Goal: Task Accomplishment & Management: Use online tool/utility

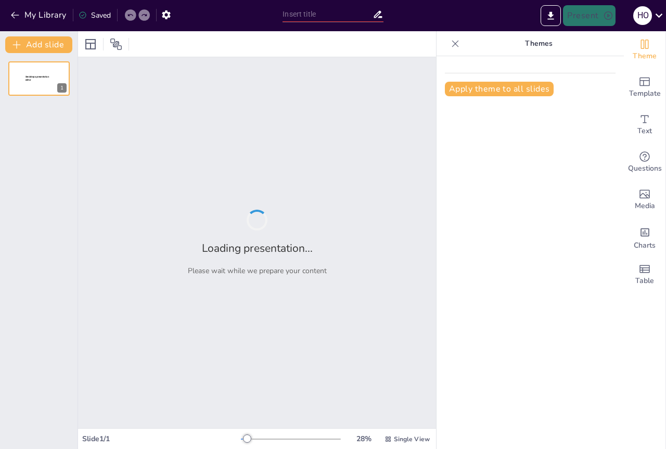
type input "Intensidad de Fuerzas Intermoleculares: Un Desafío"
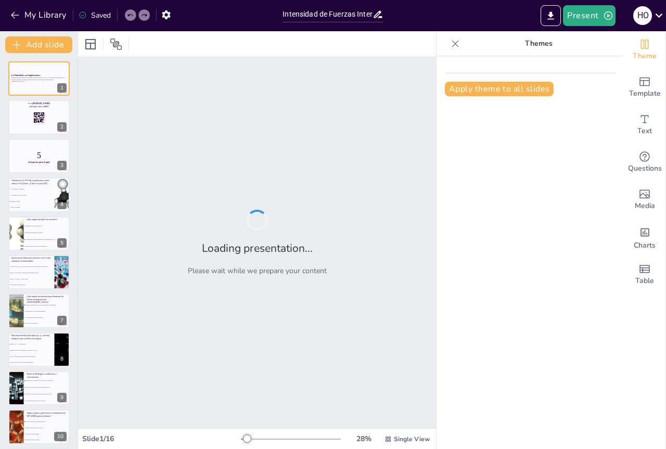
checkbox input "true"
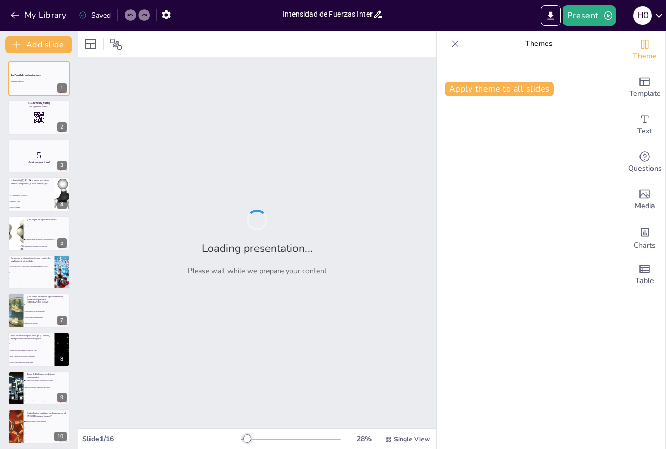
checkbox input "true"
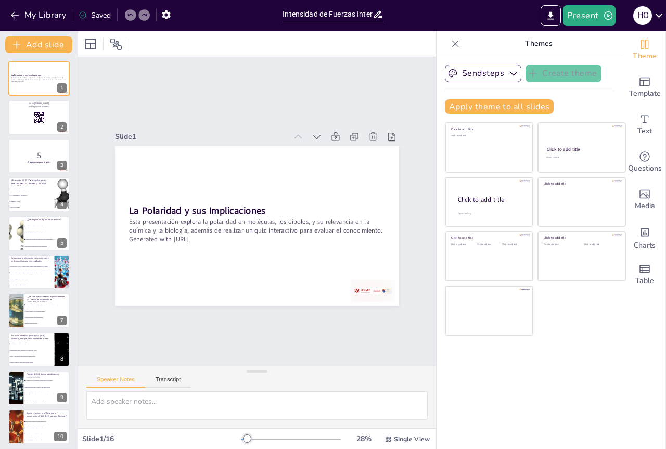
checkbox input "true"
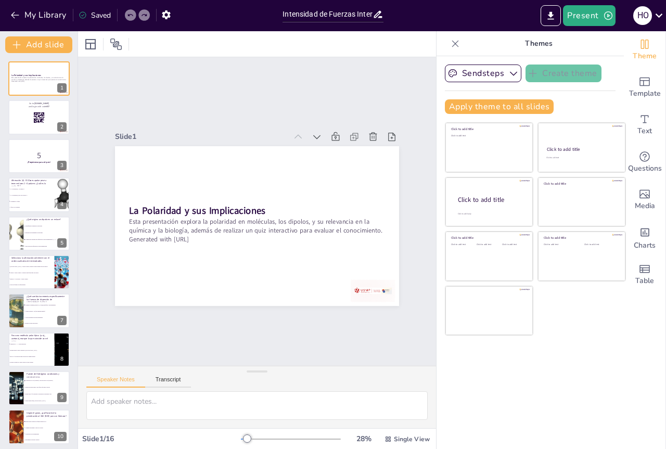
checkbox input "true"
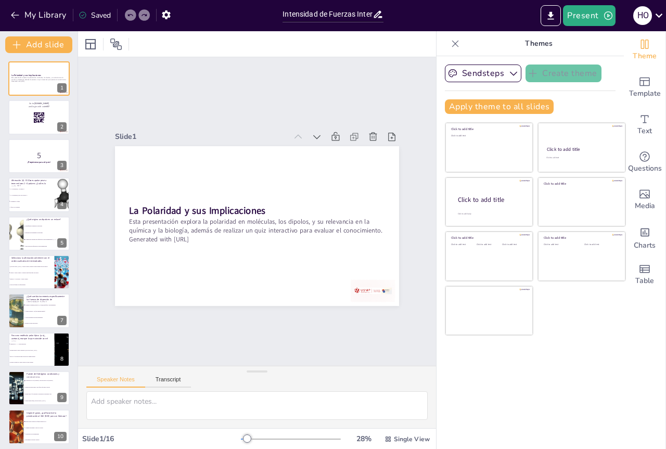
checkbox input "true"
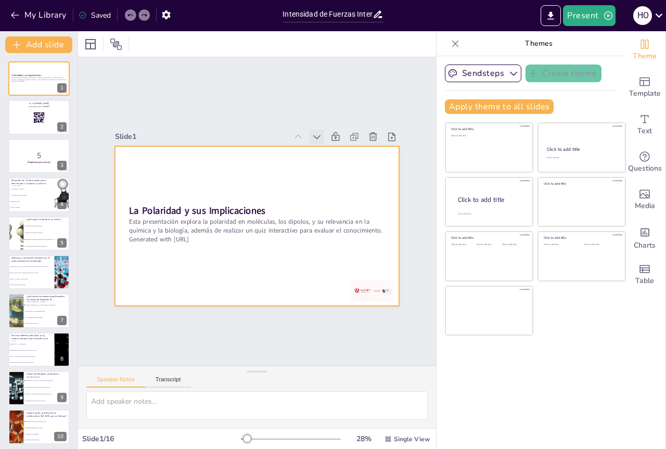
checkbox input "true"
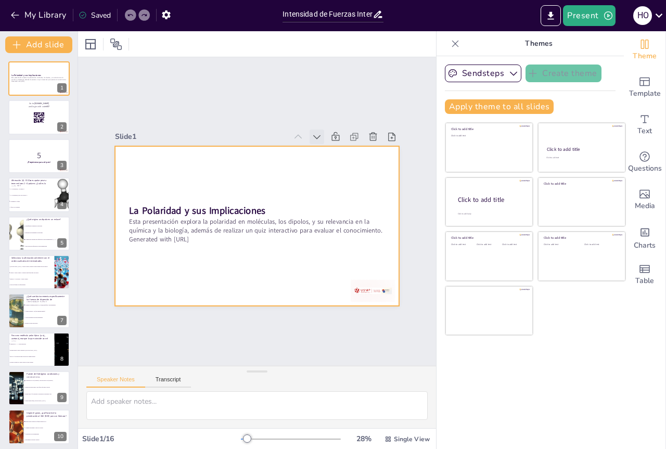
checkbox input "true"
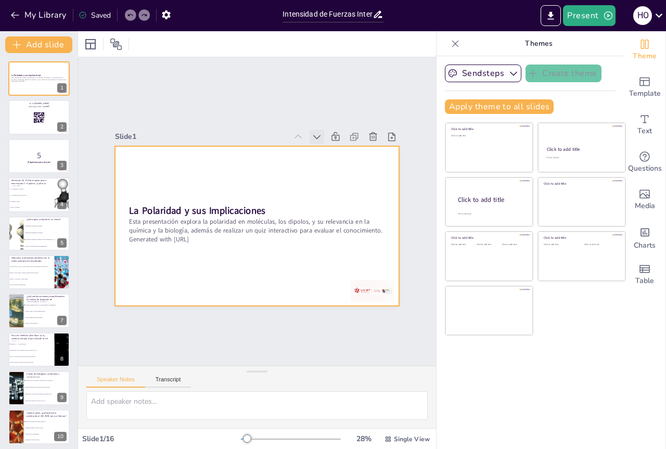
checkbox input "true"
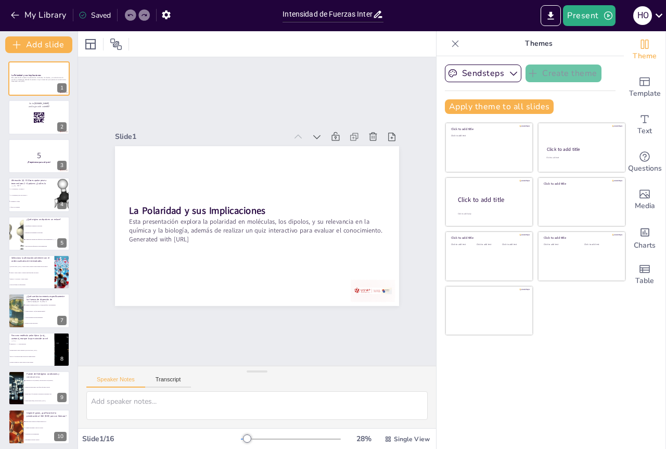
checkbox input "true"
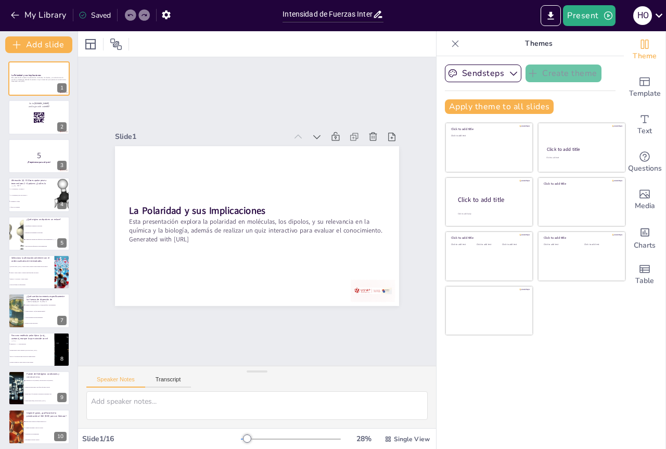
checkbox input "true"
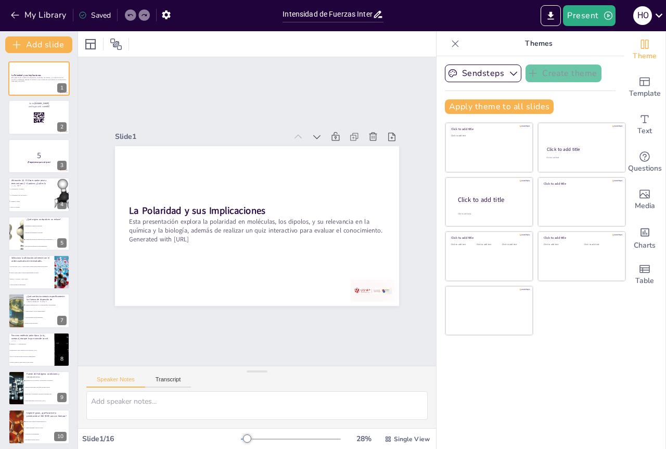
checkbox input "true"
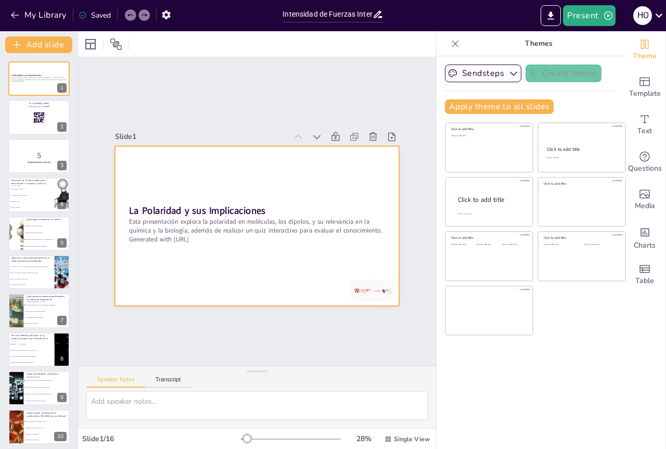
checkbox input "true"
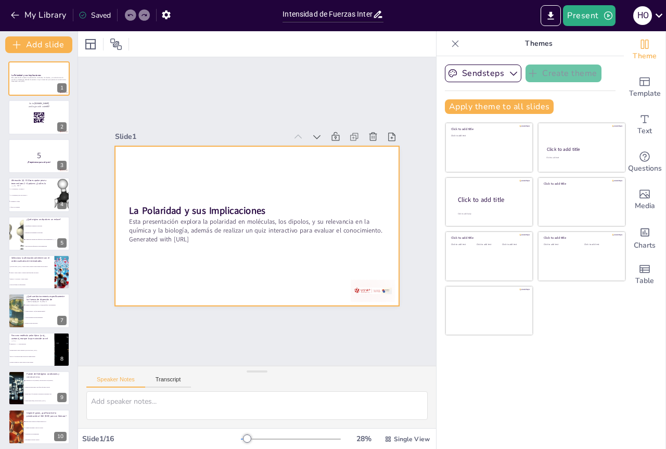
checkbox input "true"
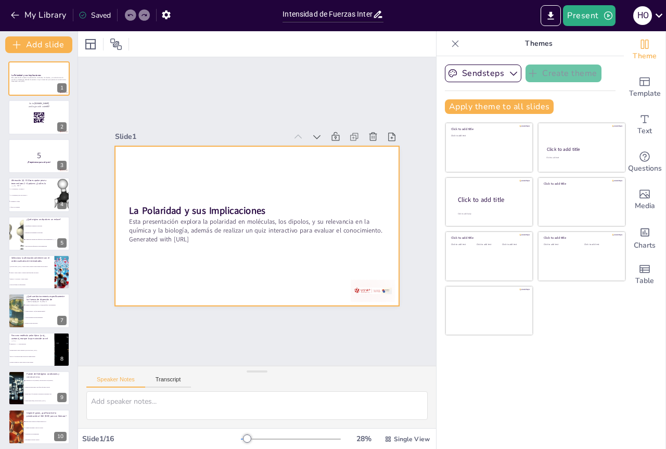
checkbox input "true"
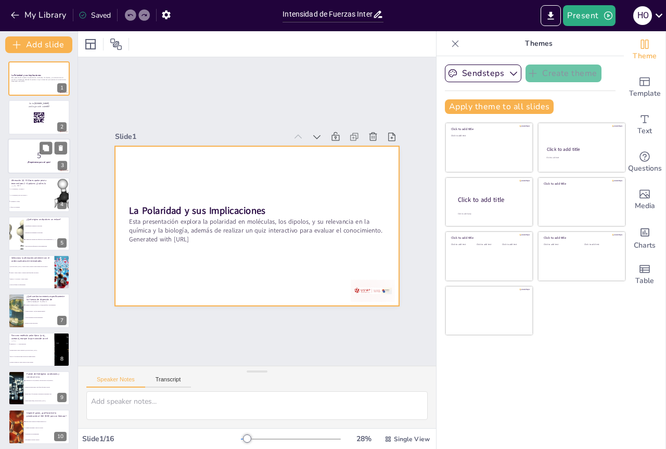
checkbox input "true"
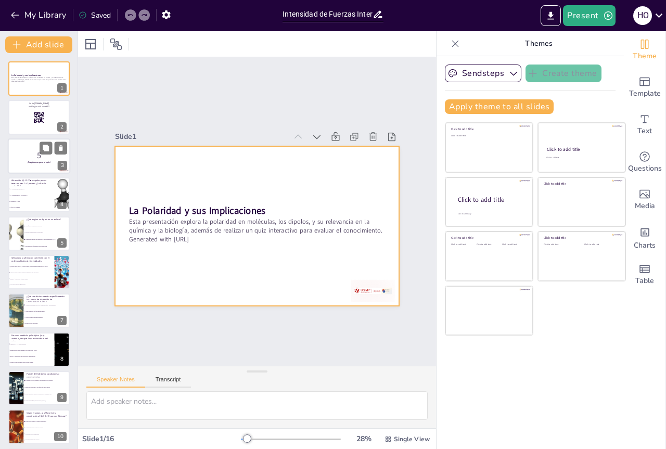
checkbox input "true"
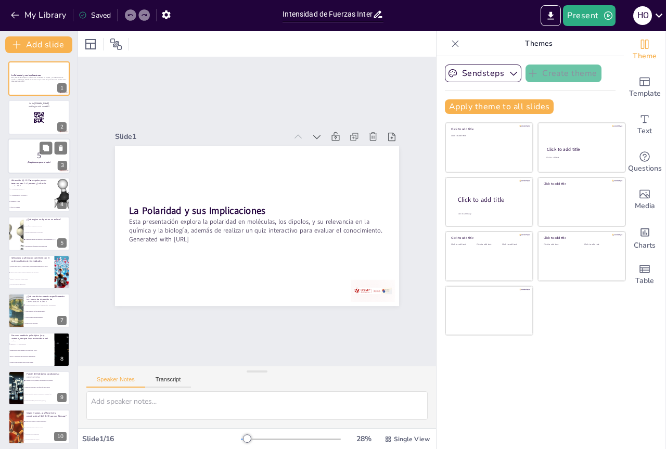
checkbox input "true"
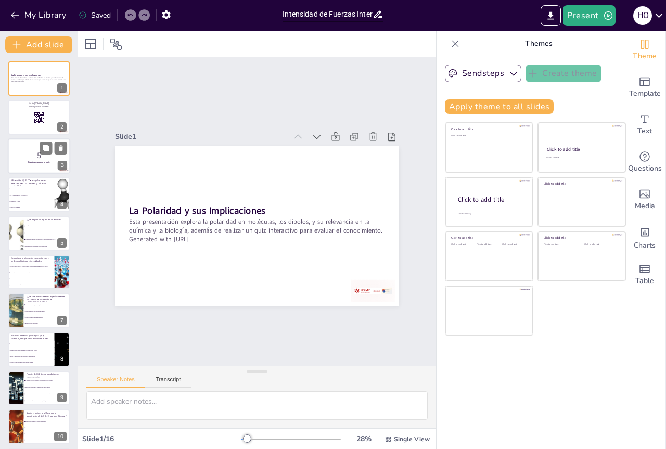
checkbox input "true"
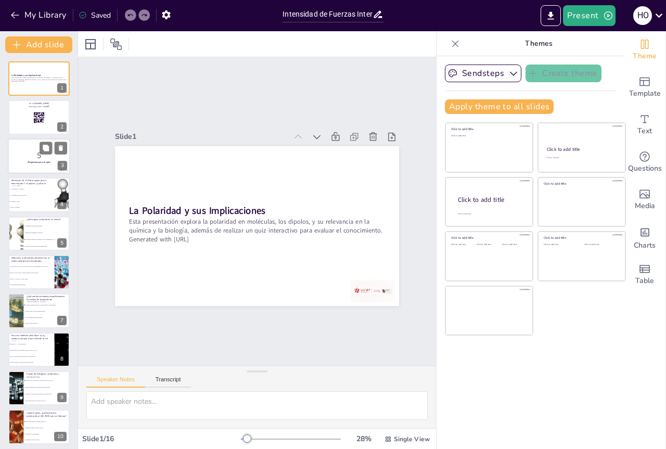
checkbox input "true"
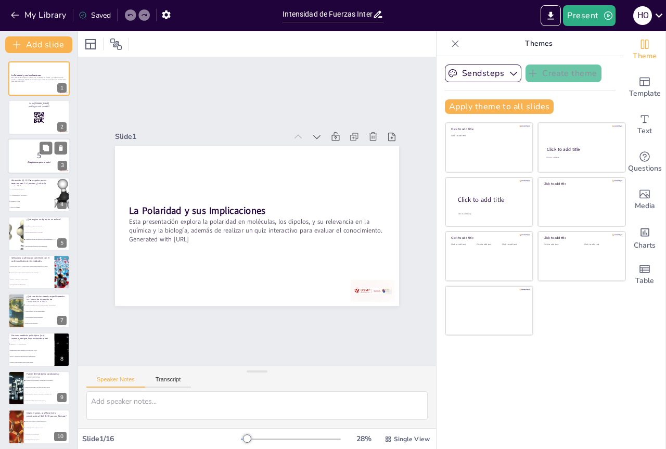
checkbox input "true"
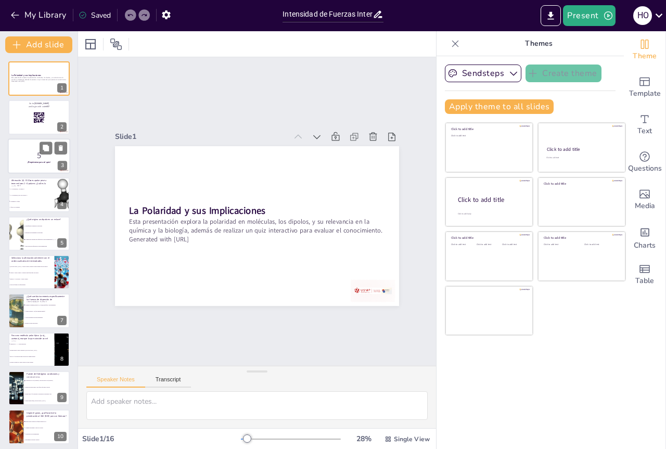
checkbox input "true"
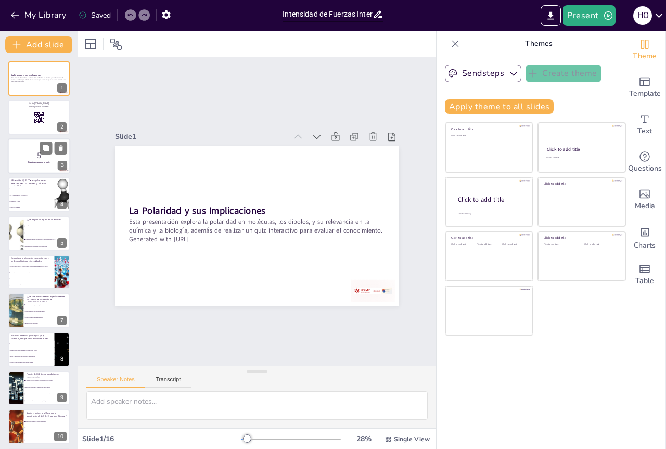
checkbox input "true"
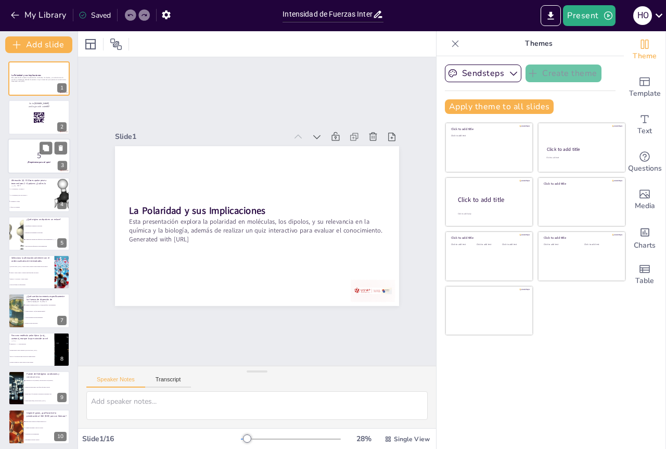
checkbox input "true"
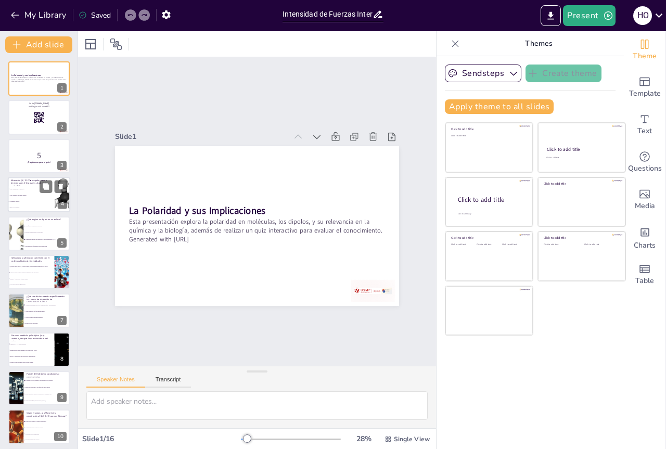
checkbox input "true"
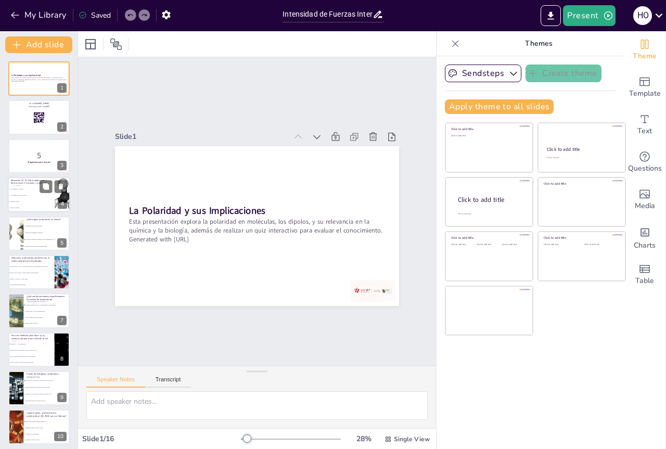
checkbox input "true"
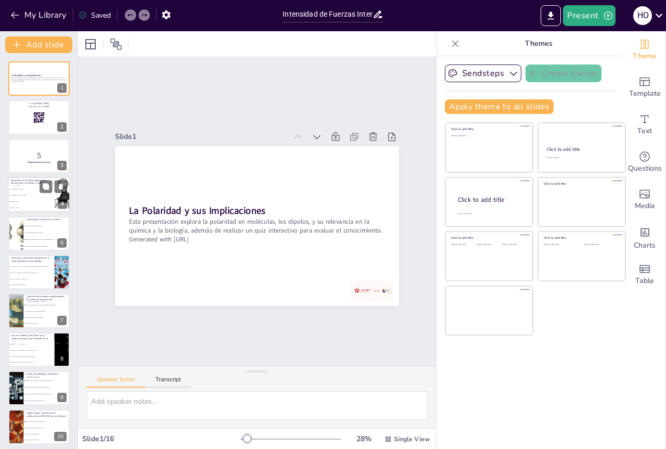
checkbox input "true"
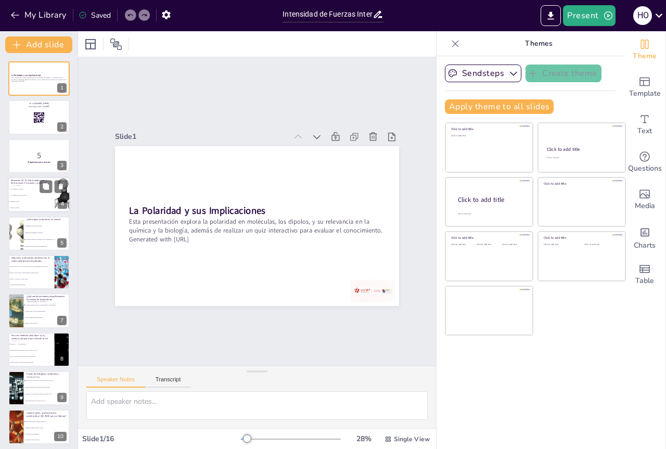
checkbox input "true"
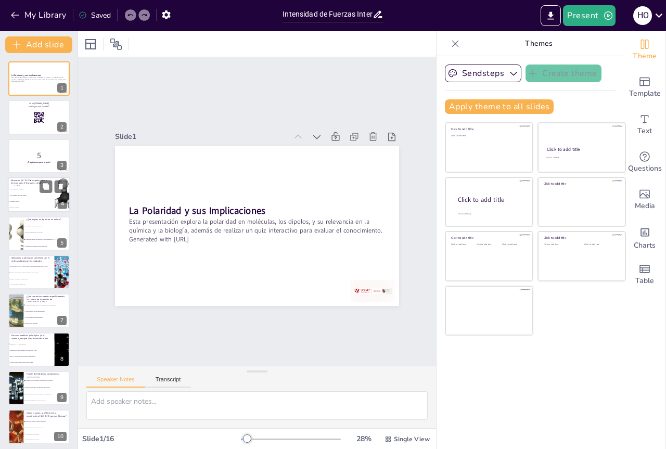
checkbox input "true"
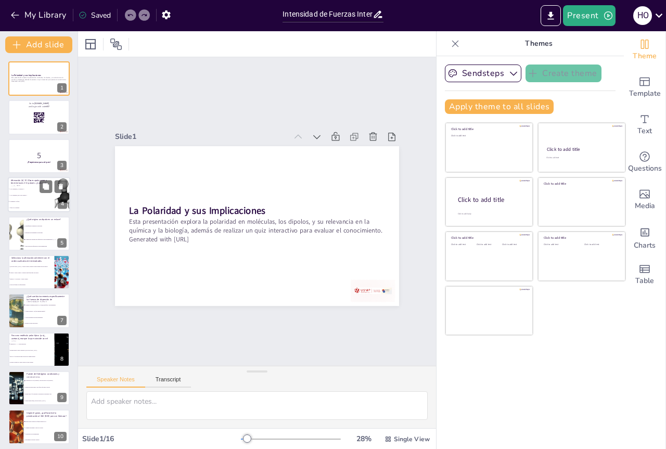
checkbox input "true"
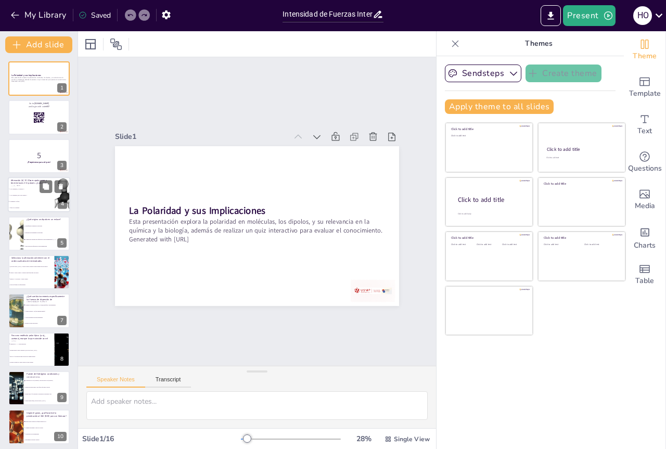
checkbox input "true"
click at [30, 182] on p "Afirmación (A): El CO₂ es apolar pese a tener enlaces C=O polares. ¿Cuál es la …" at bounding box center [31, 183] width 41 height 9
type textarea "El guion (0:40–1:00) indica que CO₂ es lineal y cancela dipolos, por eso es apo…"
checkbox input "true"
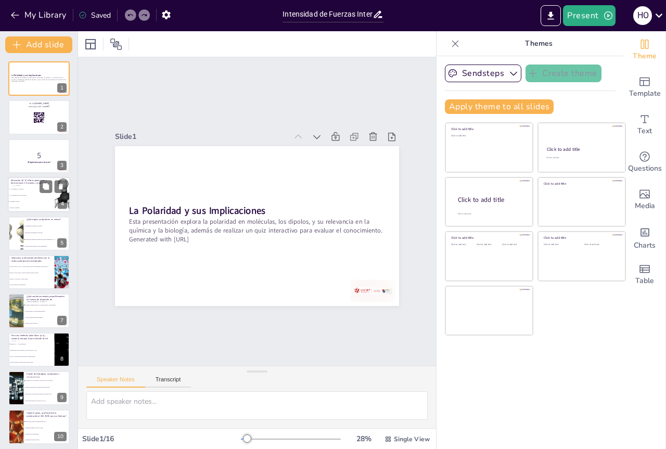
checkbox input "true"
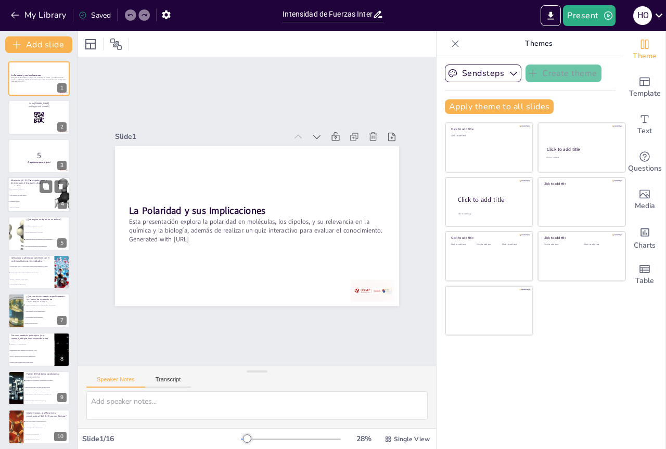
checkbox input "true"
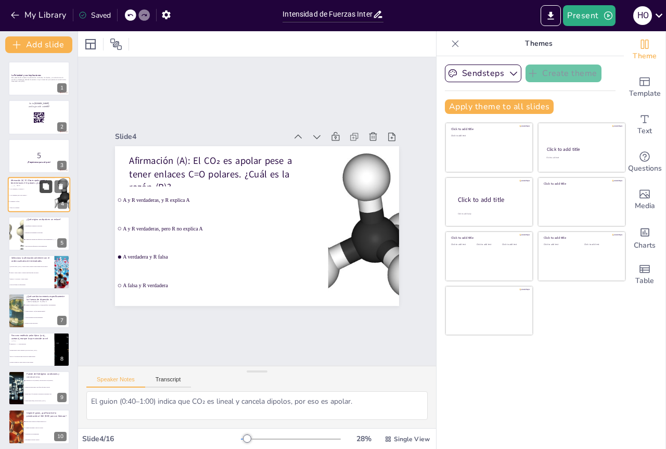
checkbox input "true"
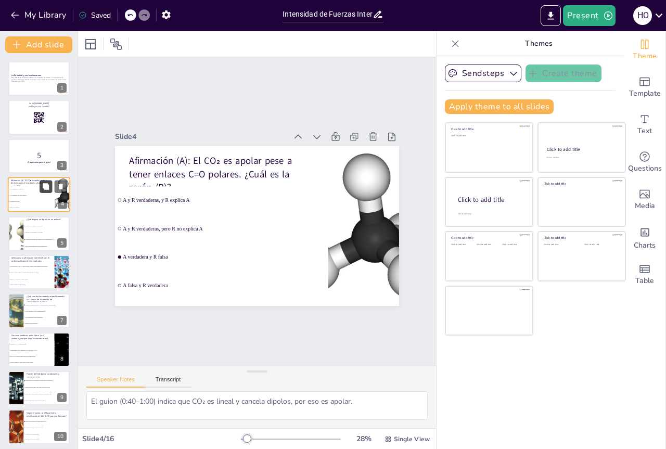
checkbox input "true"
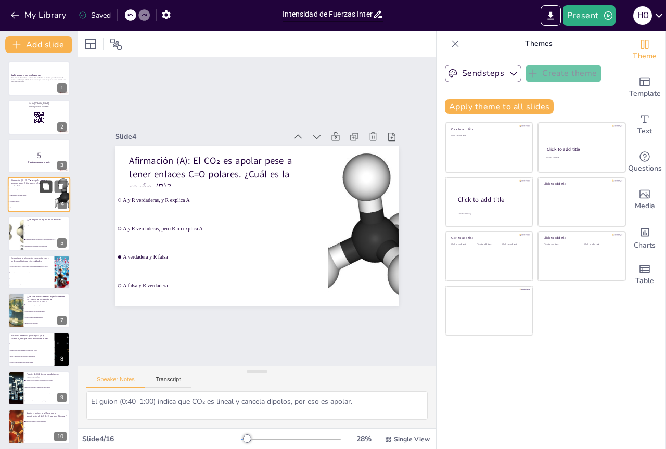
checkbox input "true"
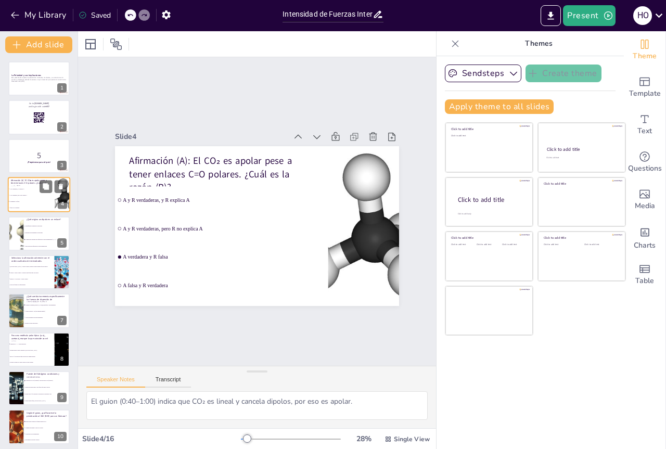
checkbox input "true"
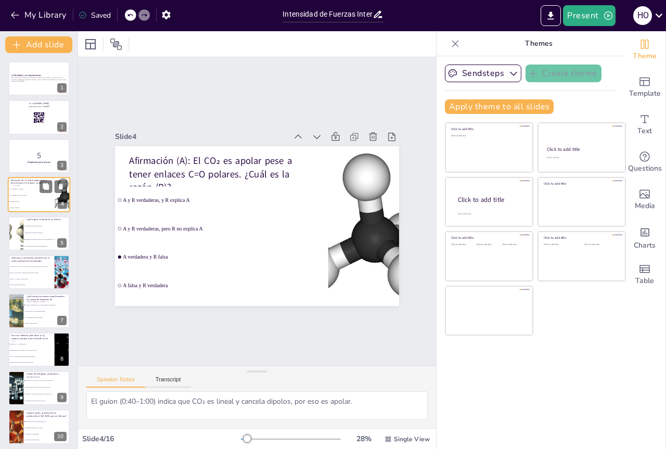
checkbox input "true"
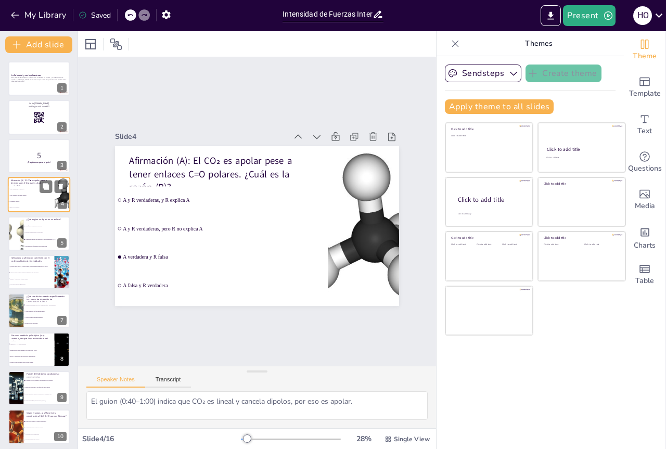
checkbox input "true"
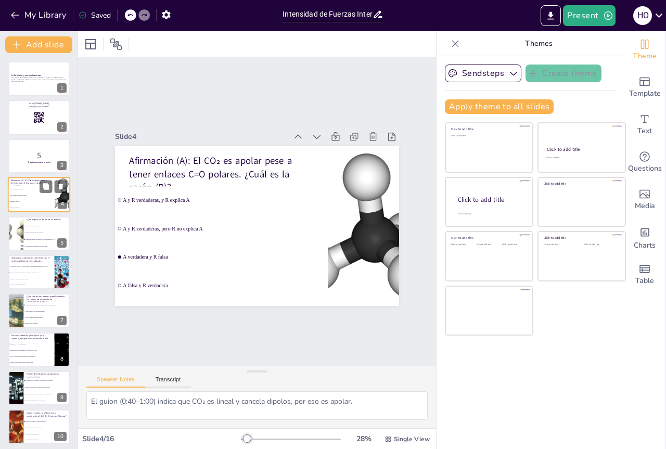
checkbox input "true"
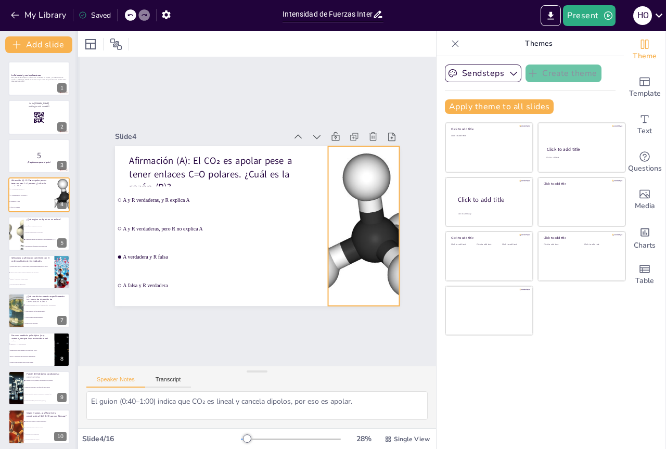
checkbox input "true"
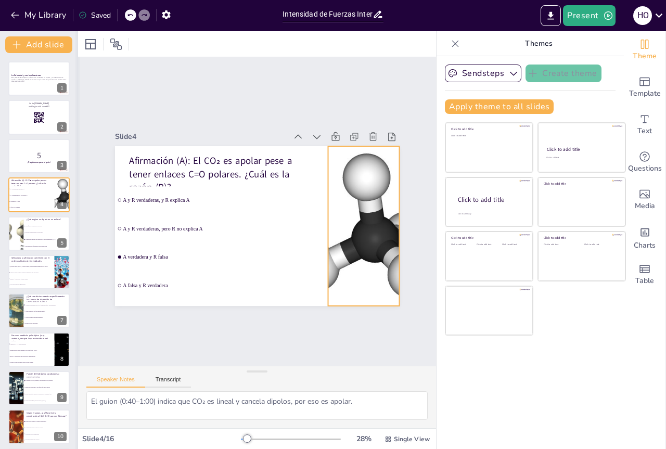
checkbox input "true"
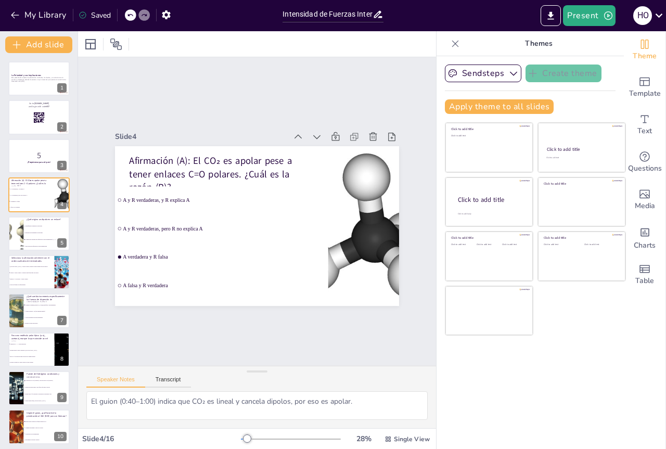
checkbox input "true"
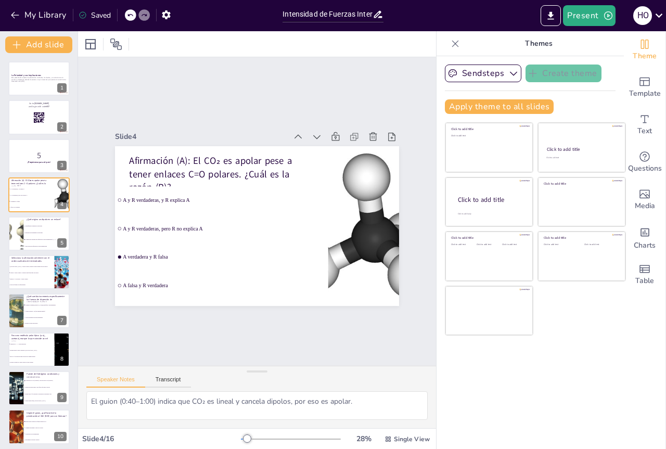
checkbox input "true"
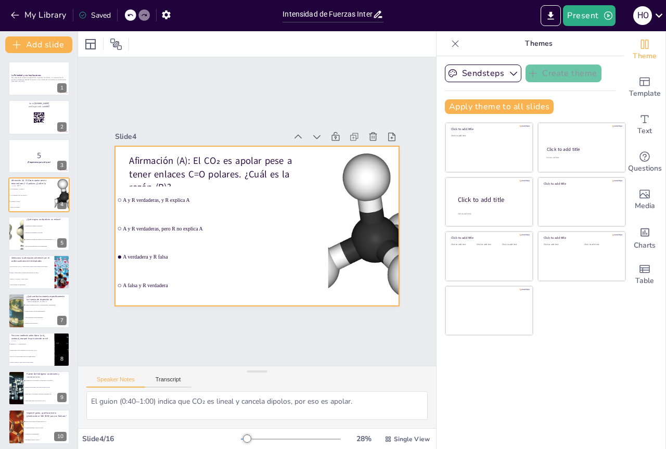
checkbox input "true"
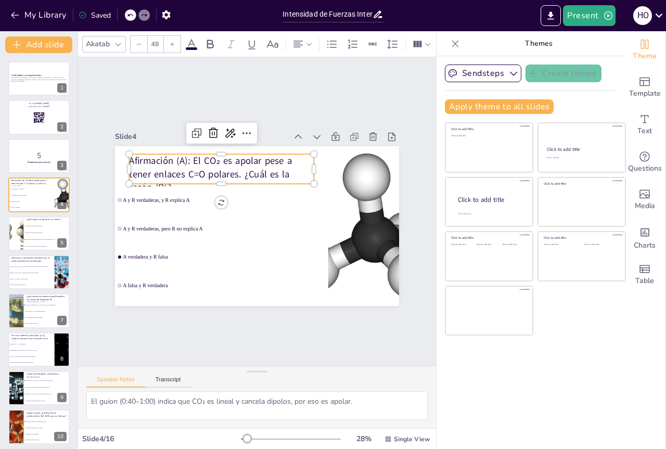
click at [221, 170] on p "Afirmación (A): El CO₂ es apolar pese a tener enlaces C=O polares. ¿Cuál es la …" at bounding box center [276, 163] width 111 height 185
click at [195, 223] on p "Afirmación (A): El CO₂ es apolar pese a tener enlaces C=O polares. ¿Cuál es la …" at bounding box center [289, 252] width 188 height 59
click at [217, 163] on p "Afirmación (A): El CO₂ es apolar pese a tener enlaces C=O polares. ¿Cuál es la …" at bounding box center [307, 226] width 180 height 127
click at [203, 216] on p "Afirmación (A): El CO₂ es apolar pese a tener enlaces C=O polares. ¿Cuál es la …" at bounding box center [297, 245] width 188 height 59
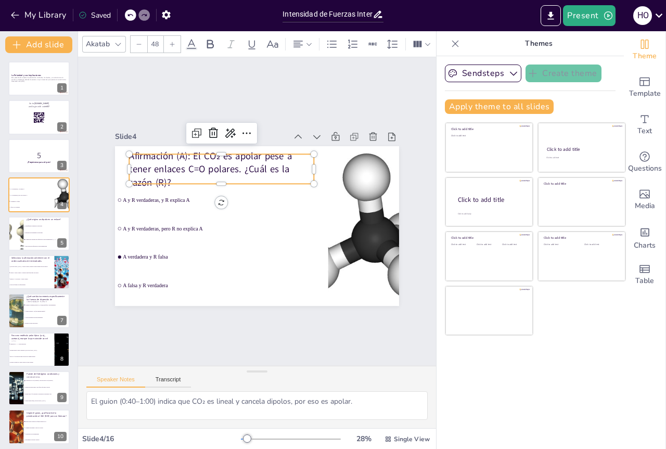
click at [261, 154] on p "Afirmación (A): El CO₂ es apolar pese a tener enlaces C=O polares. ¿Cuál es la …" at bounding box center [308, 191] width 95 height 188
click at [187, 154] on p "Afirmación (A): El CO₂ es apolar pese a tener enlaces C=O polares. ¿Cuál es la …" at bounding box center [259, 156] width 164 height 153
click at [236, 154] on p "Afirmación (A): El CO₂ es apolar pese a tener enlaces C=O polares. ¿Cuál es la …" at bounding box center [312, 214] width 153 height 164
click at [186, 154] on p "Afirmación (A): El CO₂ es apolar pese a tener enlaces C=O polares. ¿Cuál es la …" at bounding box center [205, 232] width 95 height 188
click at [203, 221] on p "Afirmación (A): El CO₂ es apolar pese a tener enlaces C=O polares. ¿Cuál es la …" at bounding box center [297, 250] width 188 height 59
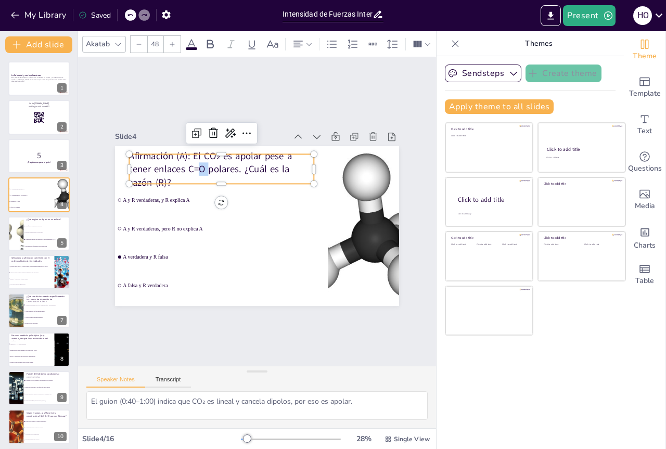
click at [224, 159] on p "Afirmación (A): El CO₂ es apolar pese a tener enlaces C=O polares. ¿Cuál es la …" at bounding box center [310, 225] width 173 height 141
click at [188, 159] on p "Afirmación (A): El CO₂ es apolar pese a tener enlaces C=O polares. ¿Cuál es la …" at bounding box center [237, 160] width 188 height 95
click at [186, 153] on p "Afirmación (A): El CO₂ es apolar pese a tener enlaces C=O polares. ¿Cuál es la …" at bounding box center [241, 158] width 185 height 111
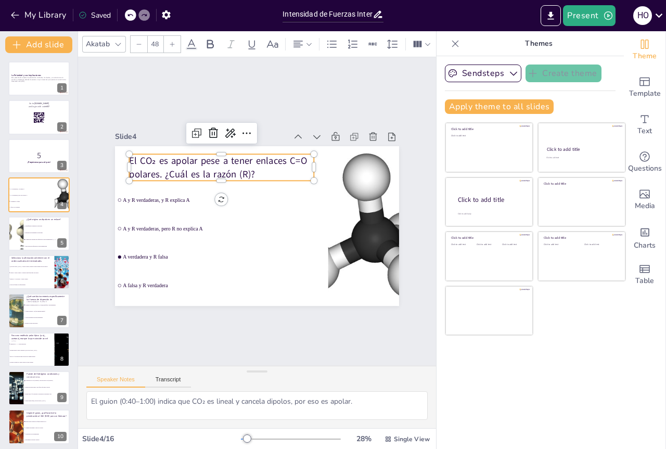
click at [241, 171] on p "El CO₂ es apolar pese a tener enlaces C=O polares. ¿Cuál es la razón (R)?" at bounding box center [221, 167] width 185 height 27
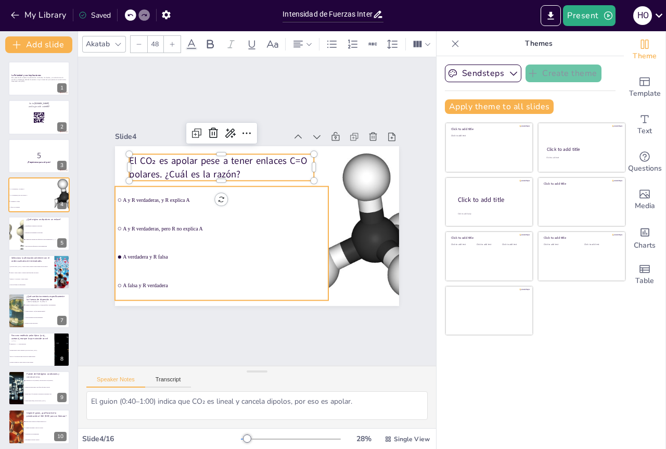
click at [161, 250] on span "A verdadera y R falsa" at bounding box center [212, 245] width 195 height 68
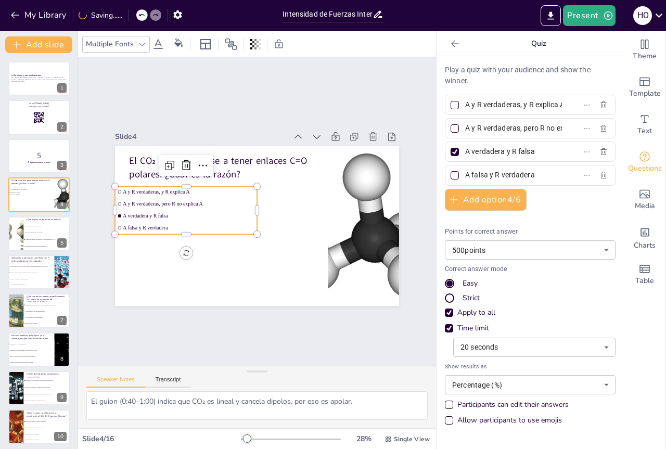
click at [172, 211] on span "A verdadera y R falsa" at bounding box center [213, 159] width 82 height 110
click at [166, 211] on span "A verdadera y R falsa" at bounding box center [193, 187] width 123 height 59
click at [166, 211] on span "A verdadera y R falsa" at bounding box center [191, 194] width 127 height 46
click at [157, 209] on span "A verdadera y R falsa" at bounding box center [189, 201] width 130 height 33
click at [180, 215] on span "A verdadera y R falsa" at bounding box center [221, 270] width 82 height 110
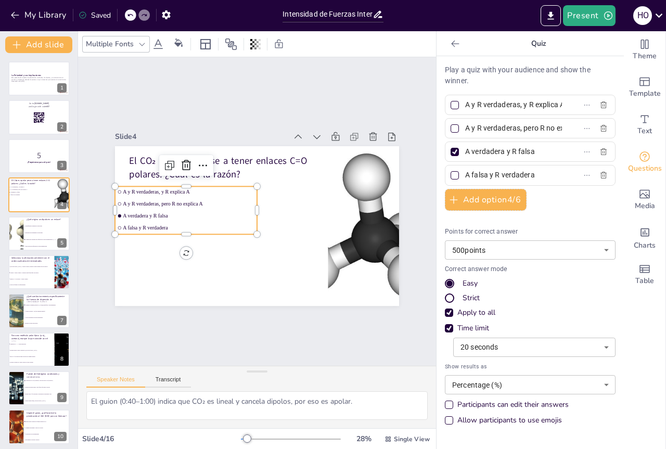
click at [495, 151] on input "A verdadera y R falsa" at bounding box center [513, 151] width 97 height 15
click at [526, 149] on input "A verdadera y R falsa" at bounding box center [513, 151] width 97 height 15
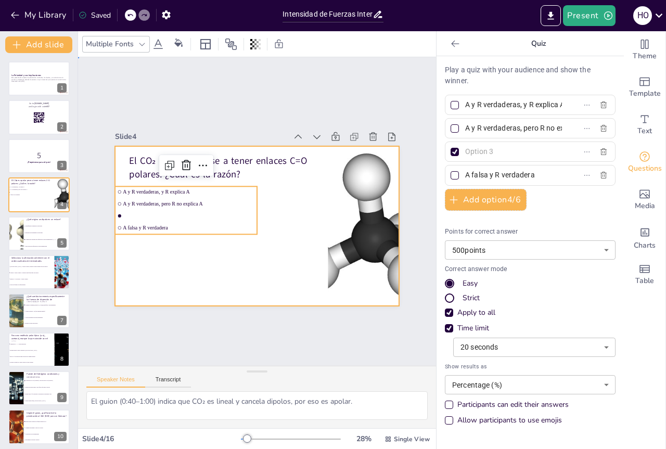
click at [307, 245] on div at bounding box center [246, 202] width 309 height 318
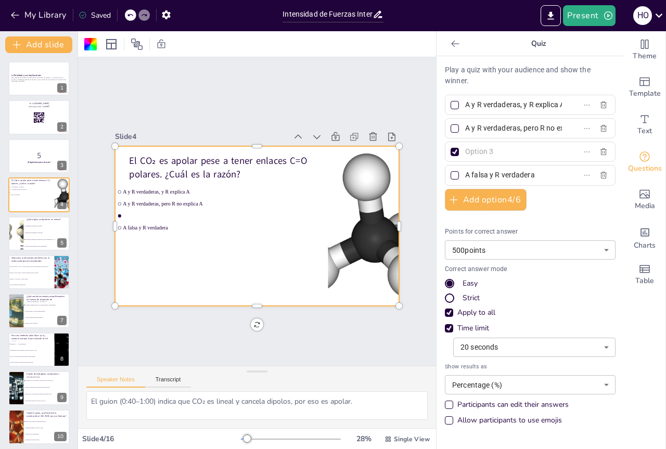
click at [132, 15] on icon at bounding box center [130, 15] width 6 height 6
click at [465, 153] on input "text" at bounding box center [513, 151] width 97 height 15
click at [472, 103] on input "A y R verdaderas, y R explica A" at bounding box center [513, 104] width 97 height 15
click at [507, 126] on input "A y R verdaderas, pero R no explica A" at bounding box center [513, 128] width 97 height 15
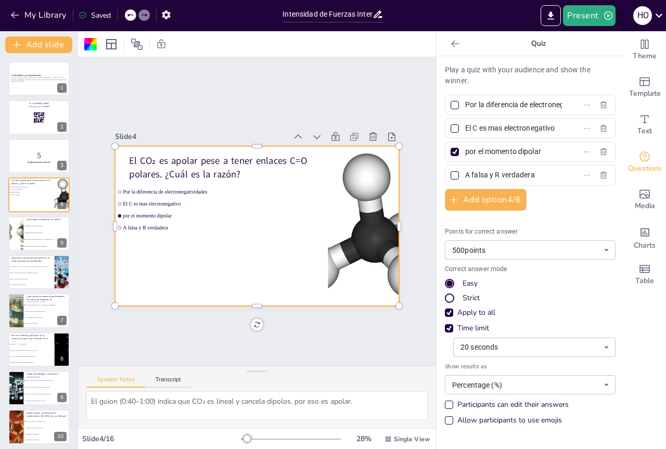
click at [499, 172] on input "A falsa y R verdadera" at bounding box center [513, 175] width 97 height 15
click at [527, 175] on input "A falsa y R verdadera" at bounding box center [513, 175] width 97 height 15
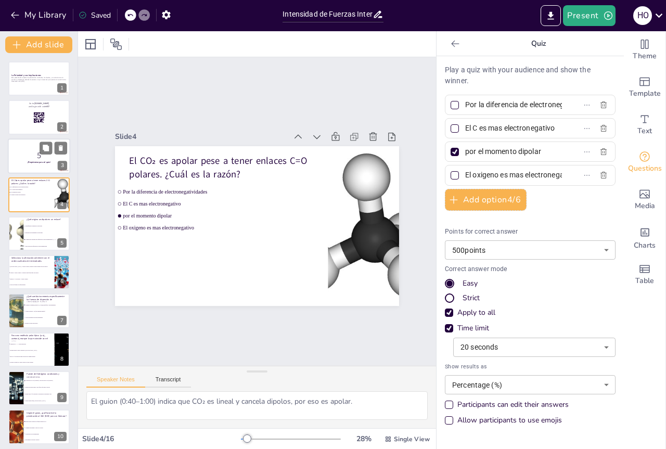
click at [37, 151] on p "5" at bounding box center [39, 155] width 56 height 11
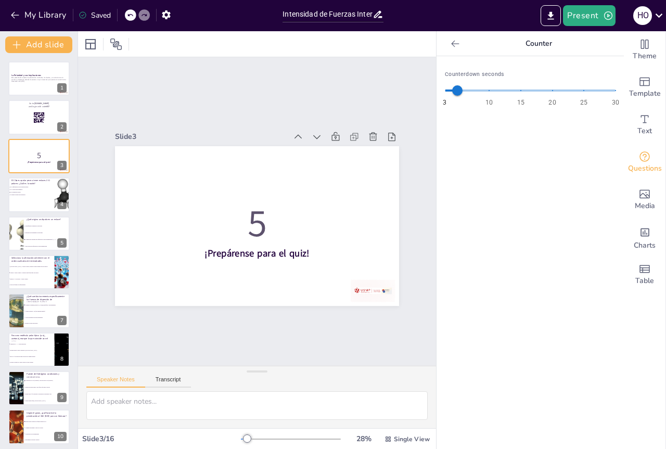
click at [27, 176] on div "La Polaridad y sus Implicaciones Esta presentación explora la polaridad en molé…" at bounding box center [39, 368] width 78 height 615
click at [27, 183] on p "El CO₂ es apolar pese a tener enlaces C=O polares. ¿Cuál es la razón?" at bounding box center [31, 182] width 41 height 6
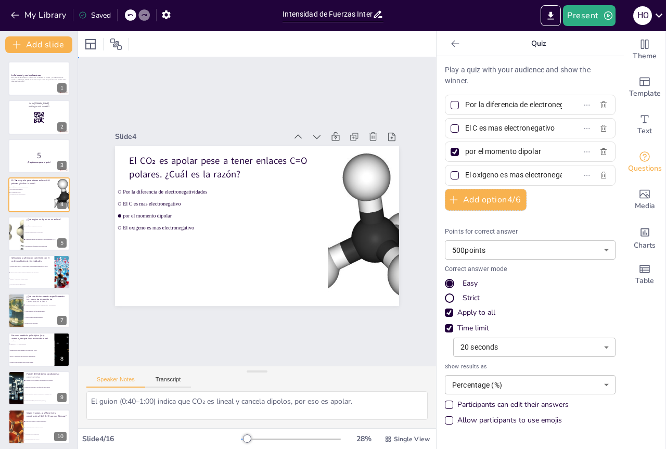
click at [111, 83] on div "Slide 1 La Polaridad y sus Implicaciones Esta presentación explora la polaridad…" at bounding box center [257, 211] width 460 height 471
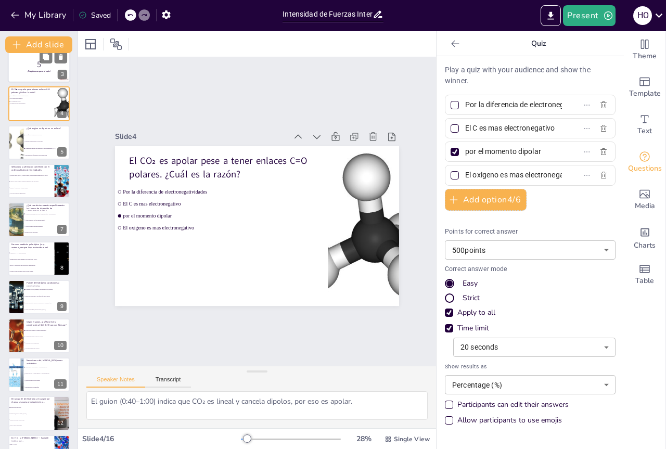
scroll to position [104, 0]
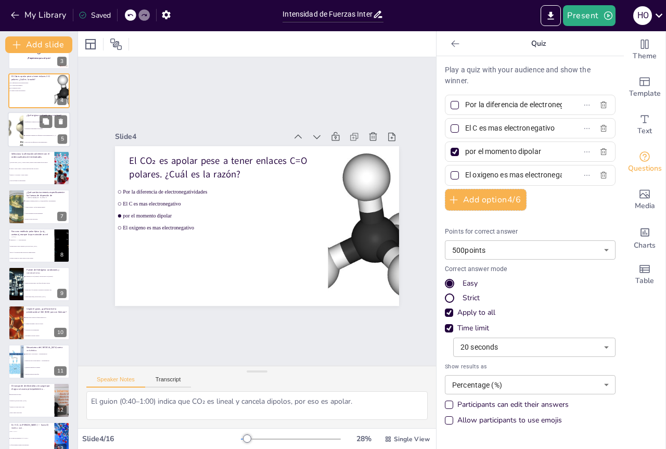
click at [37, 139] on li "Pares libres sin diferencia de electronegatividad" at bounding box center [46, 142] width 47 height 7
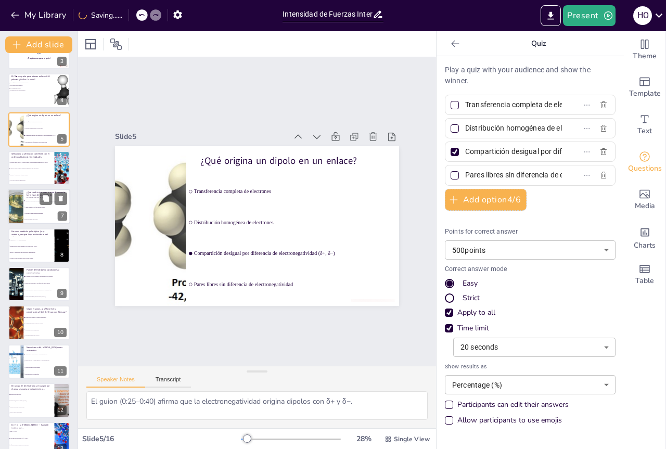
click at [35, 194] on p "¿Qué cambio incrementa específicamente las fuerzas de dispersión de [GEOGRAPHIC…" at bounding box center [47, 195] width 41 height 9
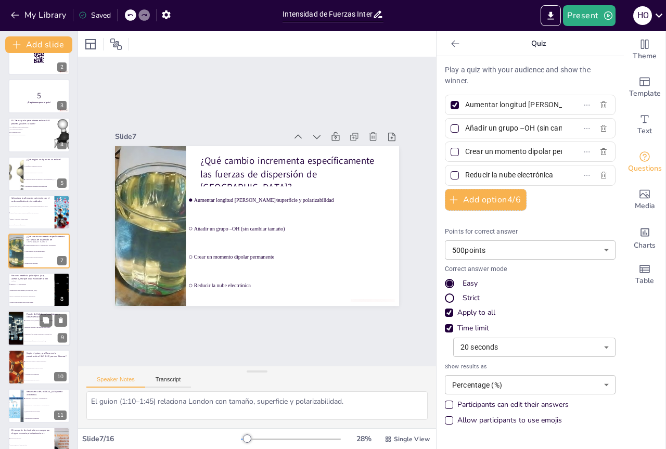
click at [24, 322] on li "H enlazado a F/O/N (donador) y par libre en F/O/N (aceptor)" at bounding box center [46, 321] width 47 height 7
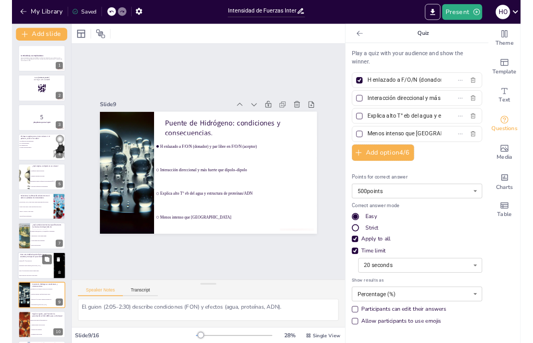
scroll to position [0, 0]
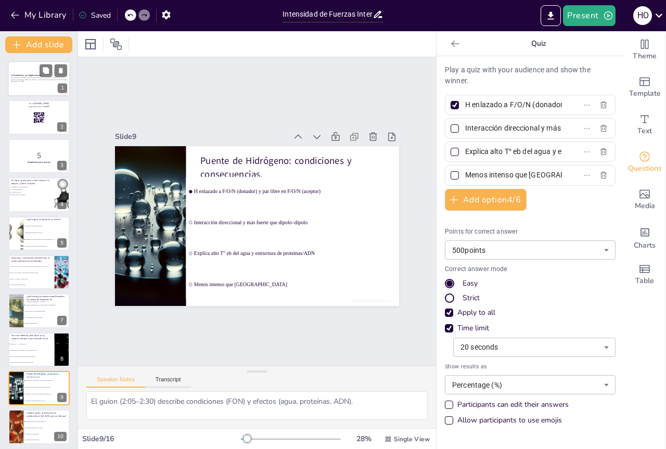
click at [32, 80] on p "Esta presentación explora la polaridad en moléculas, los dipolos, y su relevanc…" at bounding box center [39, 79] width 56 height 4
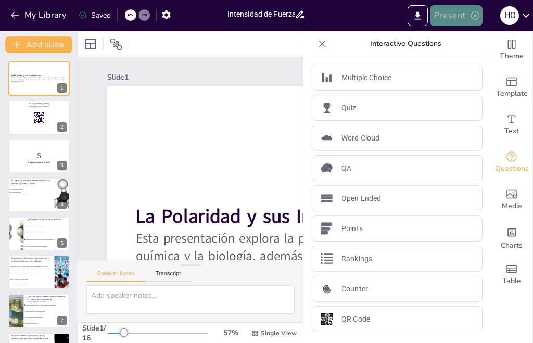
click at [464, 19] on button "Present" at bounding box center [456, 15] width 52 height 21
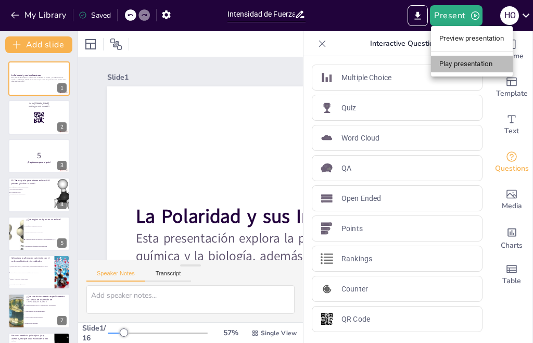
click at [461, 61] on li "Play presentation" at bounding box center [472, 64] width 82 height 17
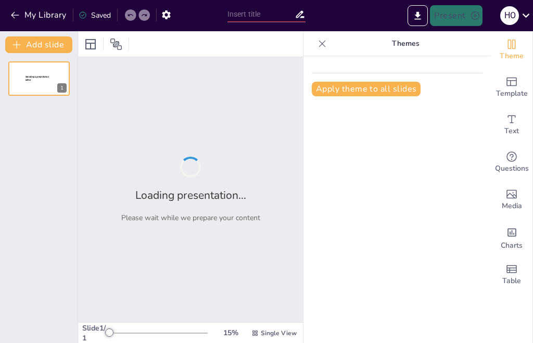
type input "Intensidad de Fuerzas Intermoleculares: Un Desafío"
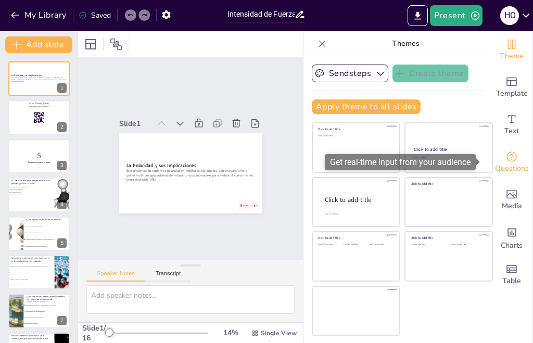
click at [500, 166] on span "Questions" at bounding box center [512, 168] width 34 height 11
checkbox input "true"
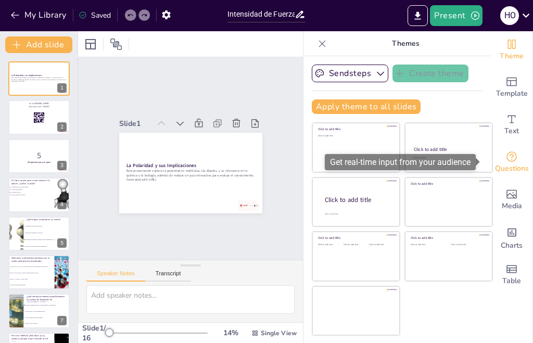
checkbox input "true"
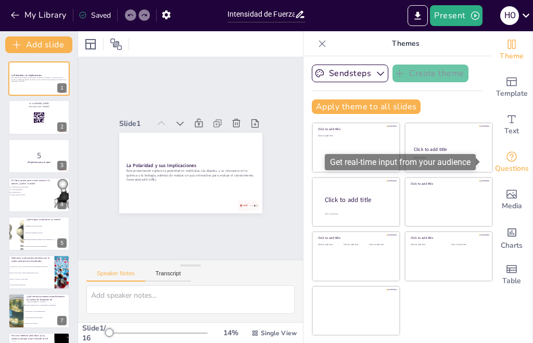
checkbox input "true"
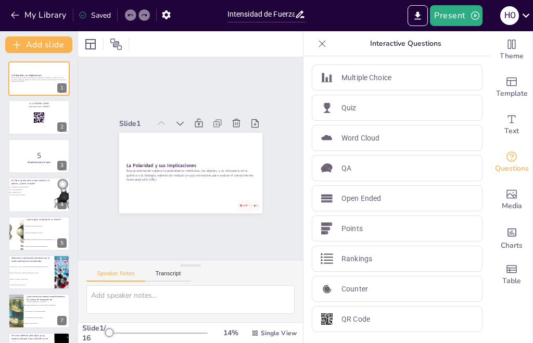
click at [377, 20] on div "Present H O" at bounding box center [422, 15] width 222 height 21
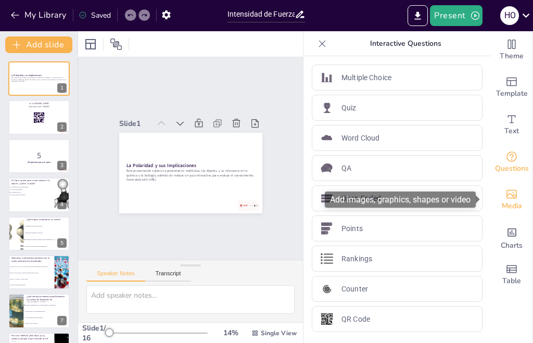
click at [507, 206] on span "Media" at bounding box center [512, 205] width 20 height 11
checkbox input "true"
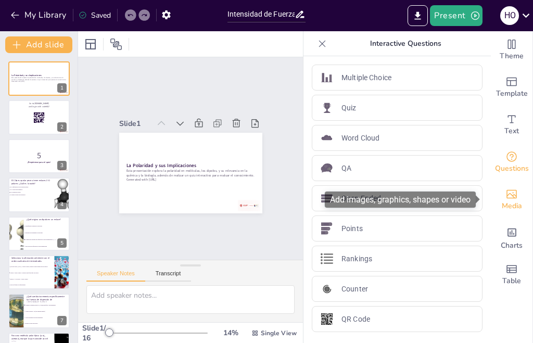
checkbox input "true"
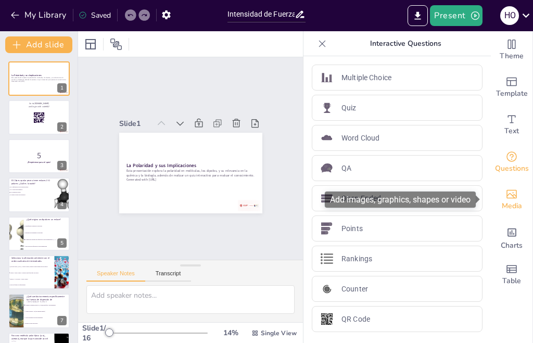
checkbox input "true"
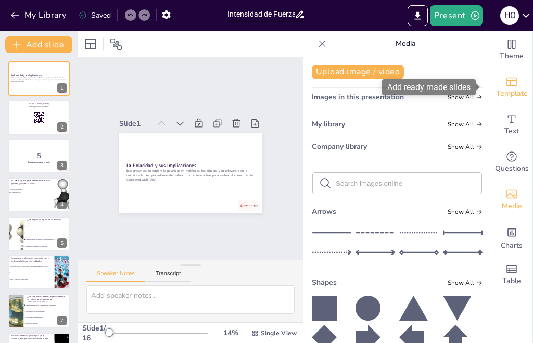
click at [506, 86] on icon "Add ready made slides" at bounding box center [512, 81] width 12 height 12
checkbox input "true"
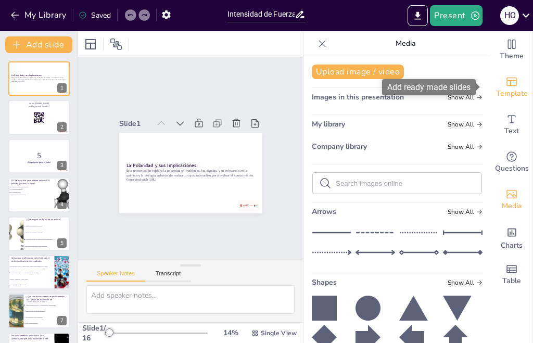
checkbox input "true"
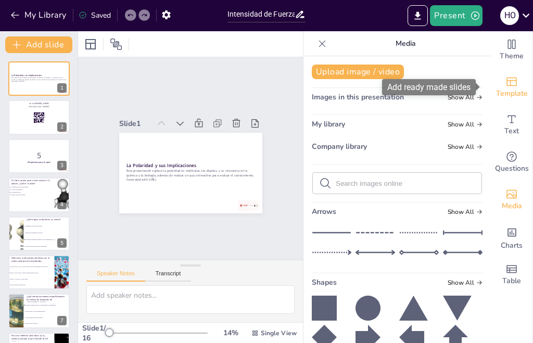
checkbox input "true"
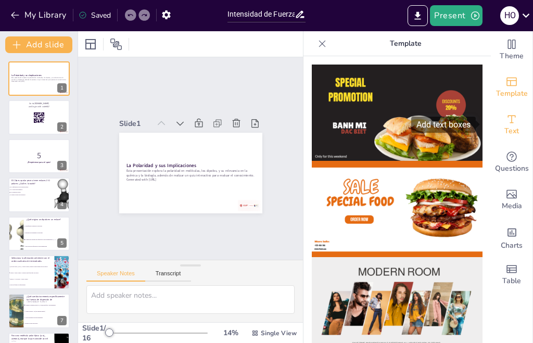
click at [508, 123] on icon "Add text boxes" at bounding box center [512, 119] width 12 height 12
checkbox input "true"
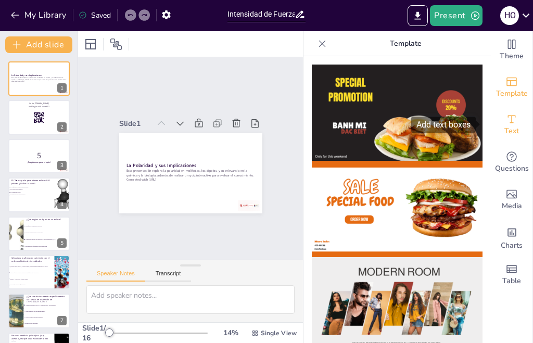
checkbox input "true"
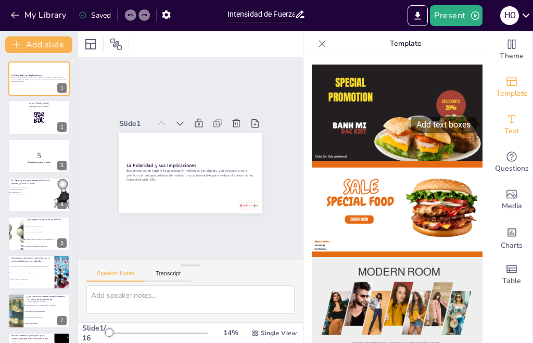
checkbox input "true"
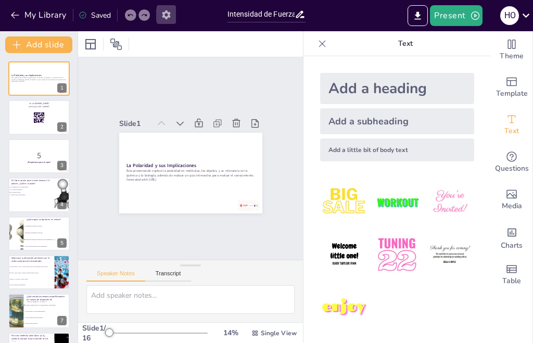
click at [168, 18] on icon "button" at bounding box center [166, 14] width 11 height 11
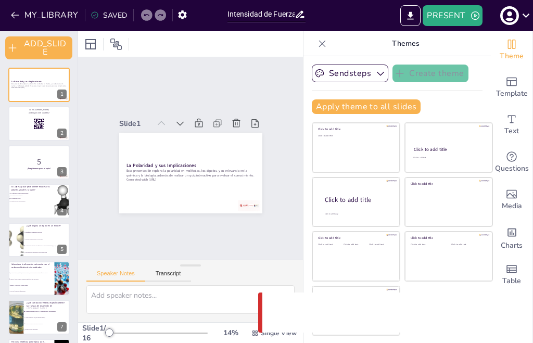
checkbox input "true"
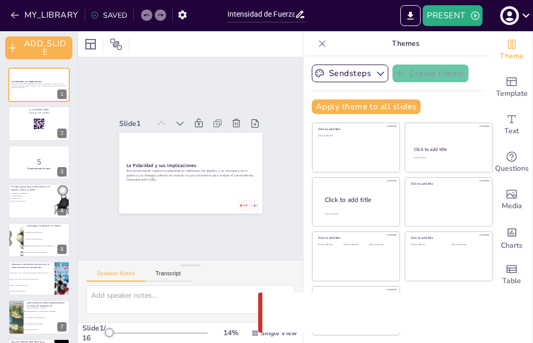
checkbox input "true"
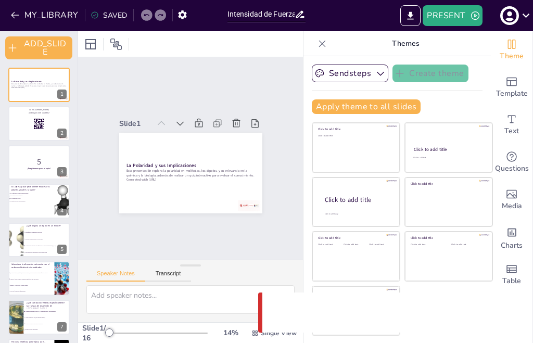
checkbox input "true"
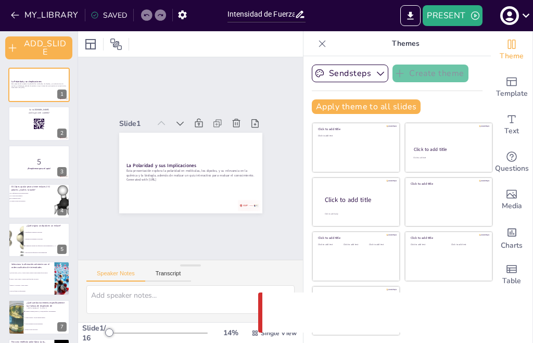
checkbox input "true"
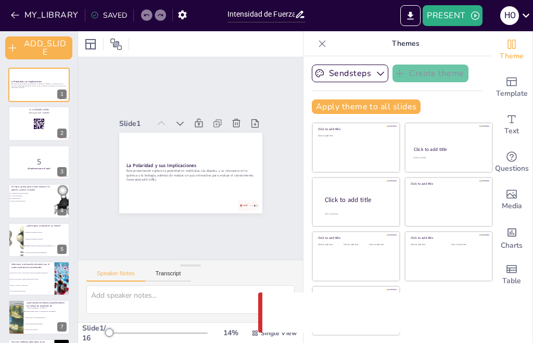
checkbox input "true"
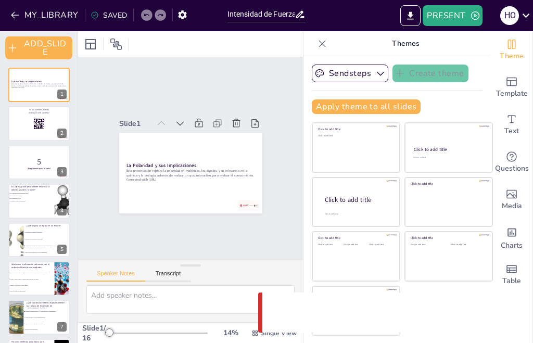
checkbox input "true"
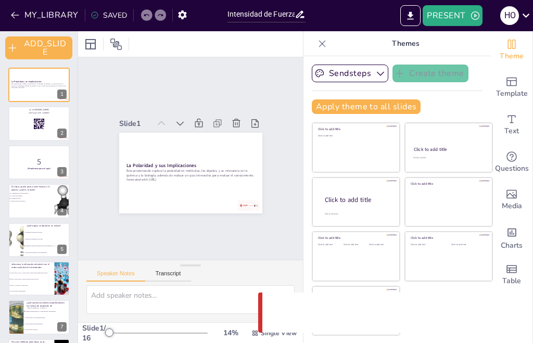
checkbox input "true"
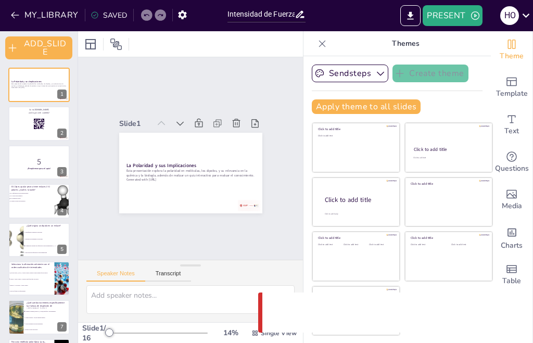
checkbox input "true"
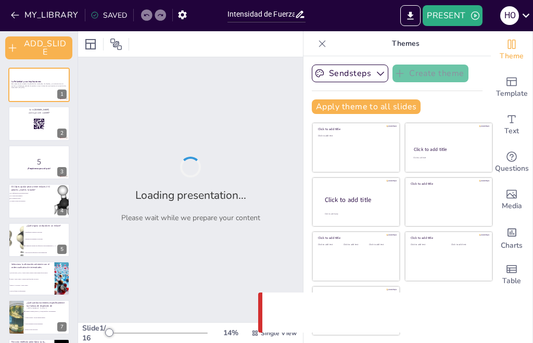
checkbox input "true"
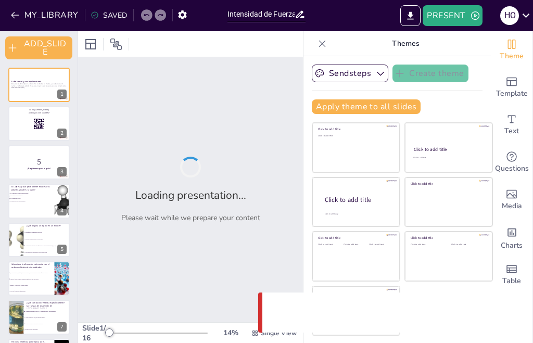
checkbox input "true"
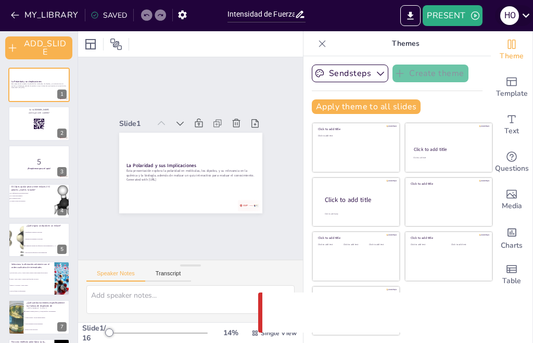
click at [526, 16] on icon at bounding box center [525, 16] width 7 height 4
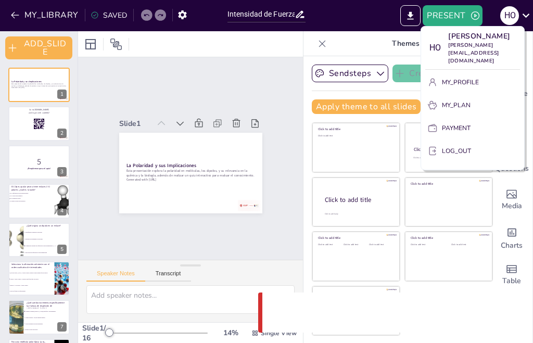
click at [455, 15] on div at bounding box center [266, 171] width 533 height 343
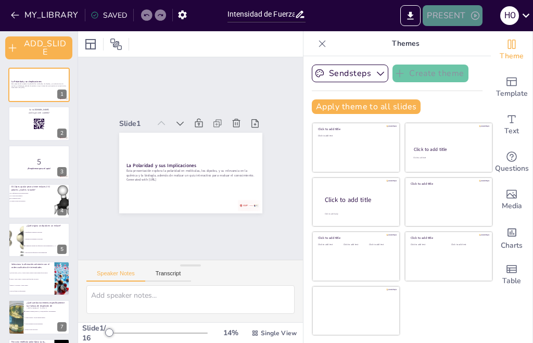
click at [455, 16] on button "PRESENT" at bounding box center [452, 15] width 59 height 21
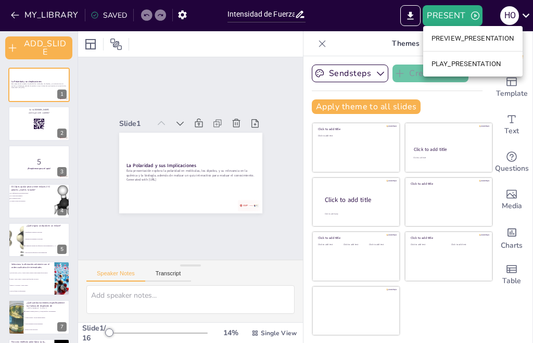
click at [456, 59] on li "PLAY_PRESENTATION" at bounding box center [472, 64] width 99 height 17
